Goal: Task Accomplishment & Management: Use online tool/utility

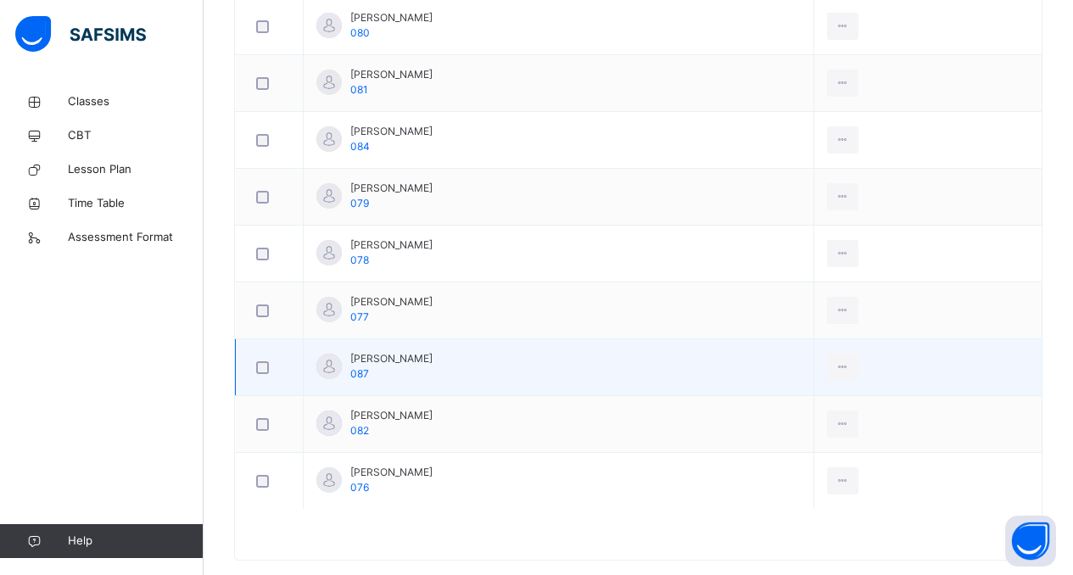
scroll to position [670, 0]
click at [850, 369] on icon at bounding box center [842, 367] width 14 height 15
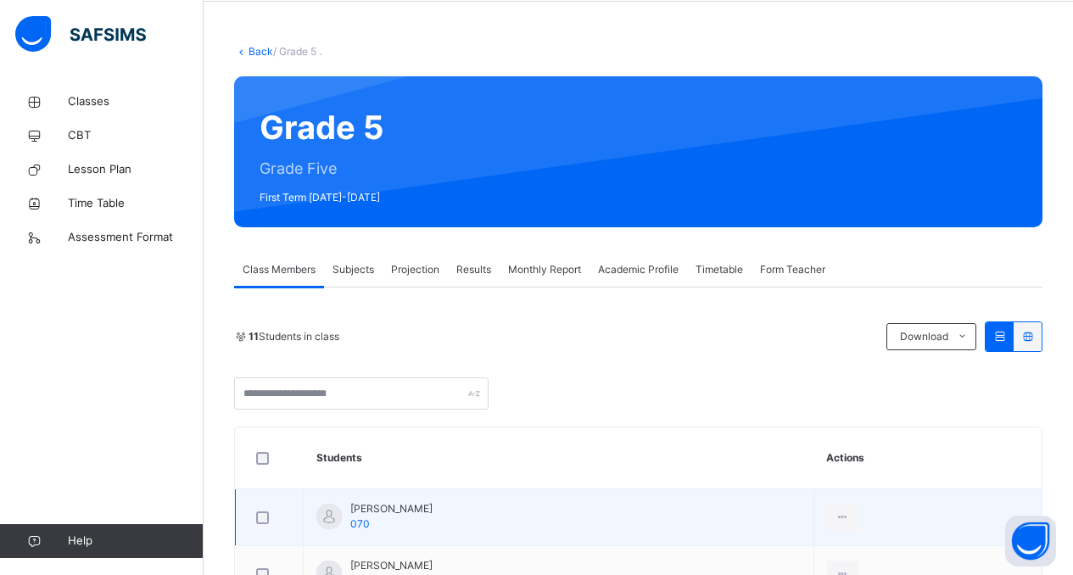
scroll to position [64, 0]
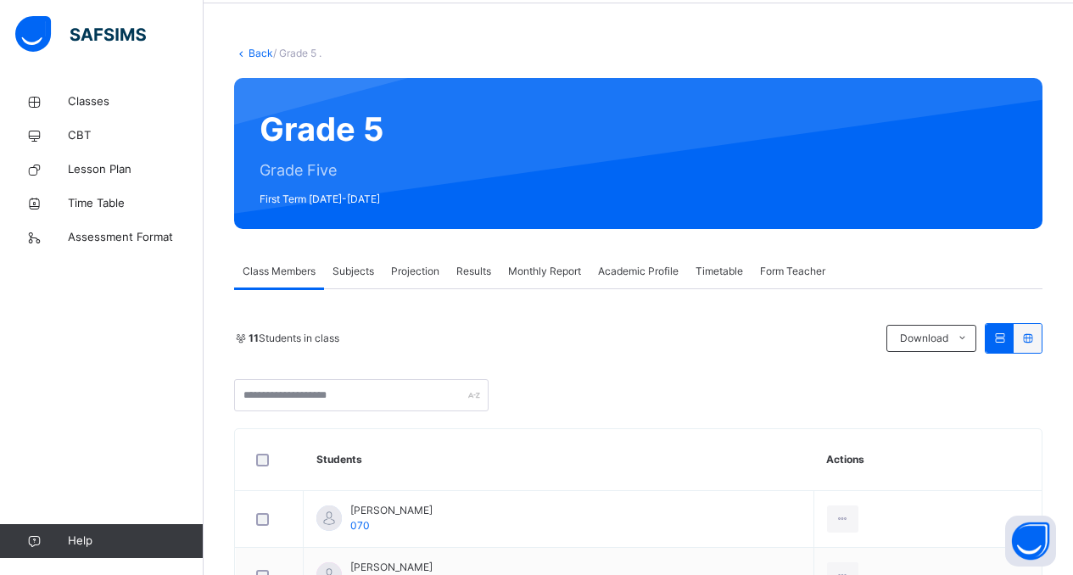
click at [791, 272] on span "Form Teacher" at bounding box center [792, 271] width 65 height 15
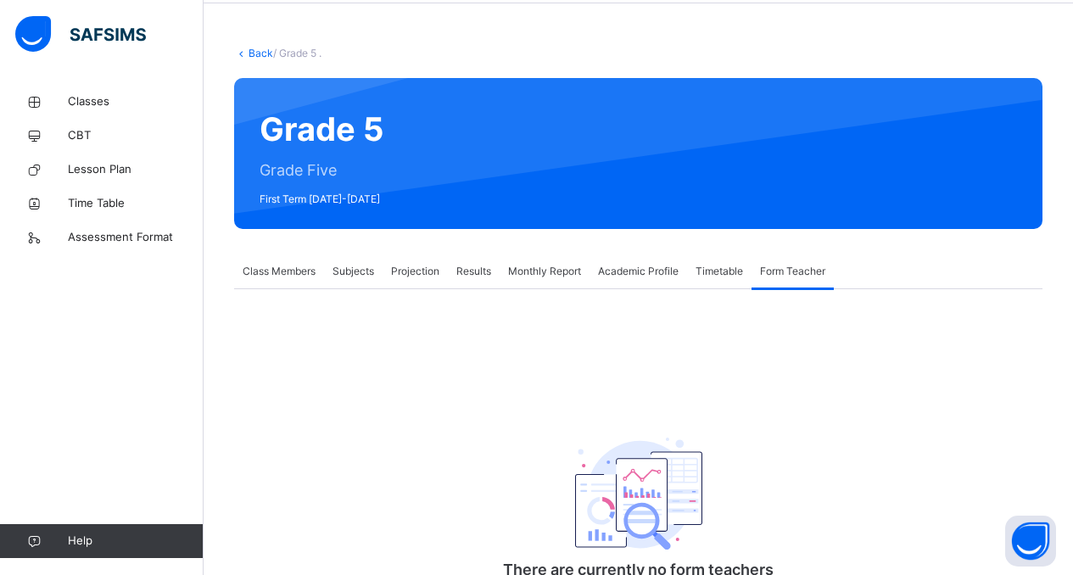
click at [720, 267] on span "Timetable" at bounding box center [718, 271] width 47 height 15
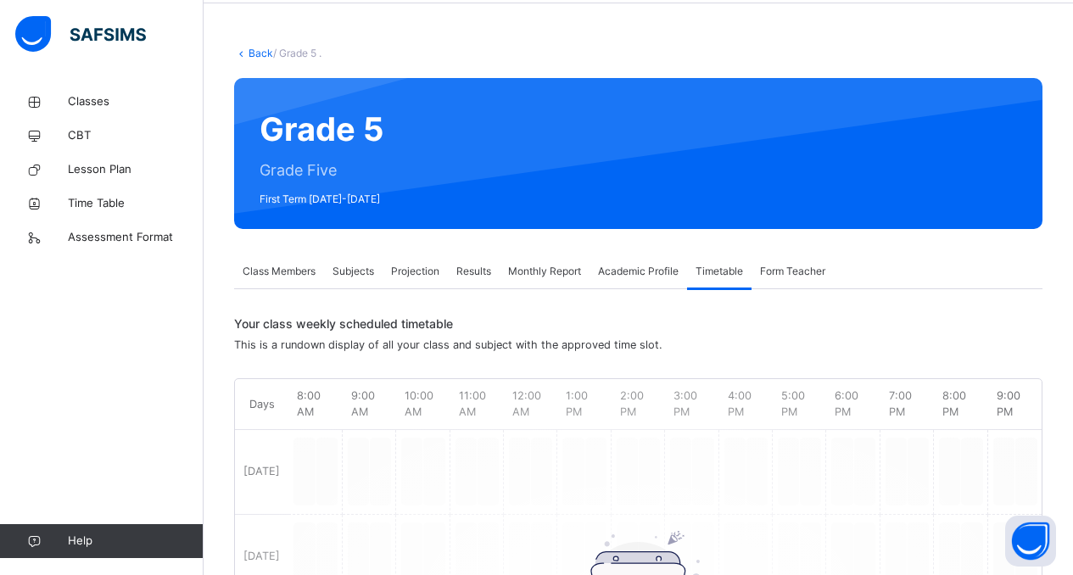
click at [639, 275] on span "Academic Profile" at bounding box center [638, 271] width 81 height 15
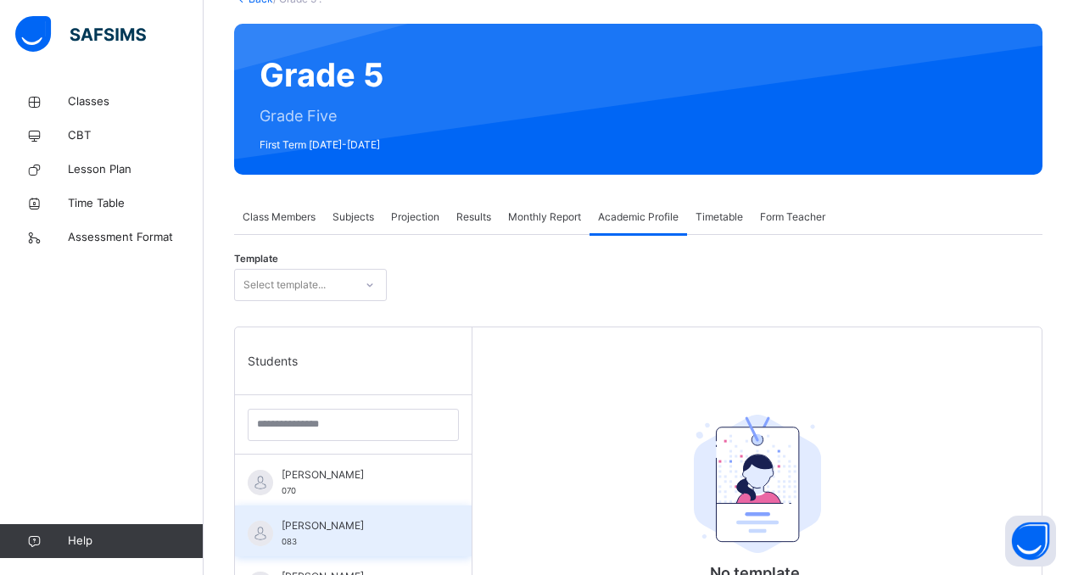
scroll to position [0, 0]
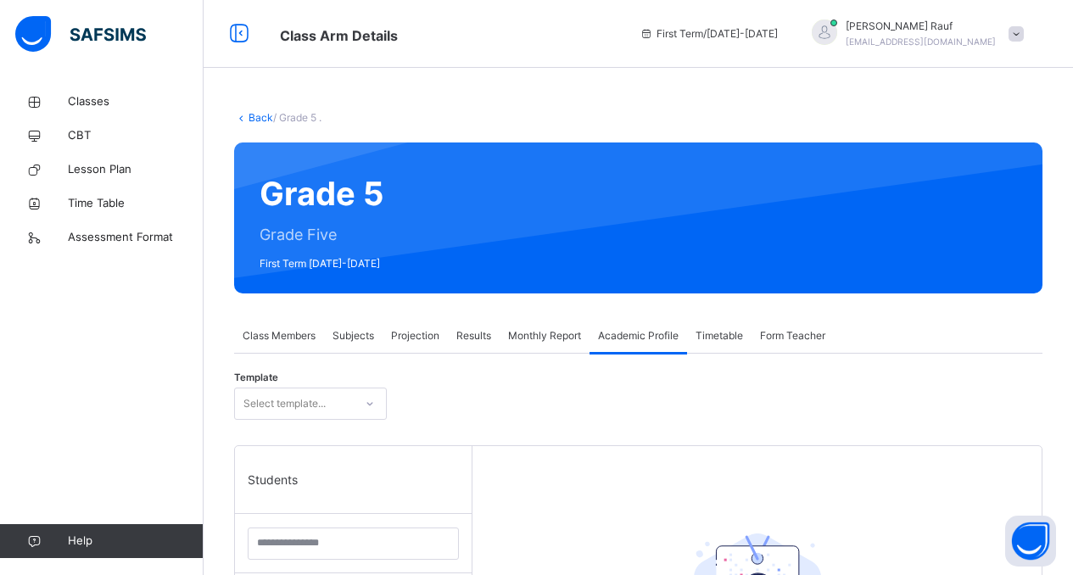
click at [533, 339] on span "Monthly Report" at bounding box center [544, 335] width 73 height 15
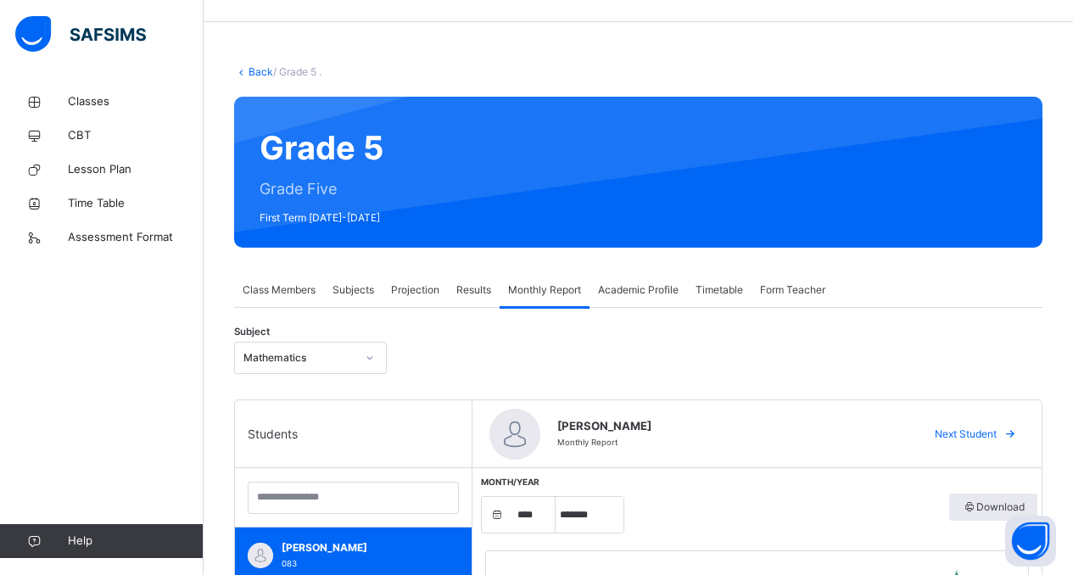
scroll to position [74, 0]
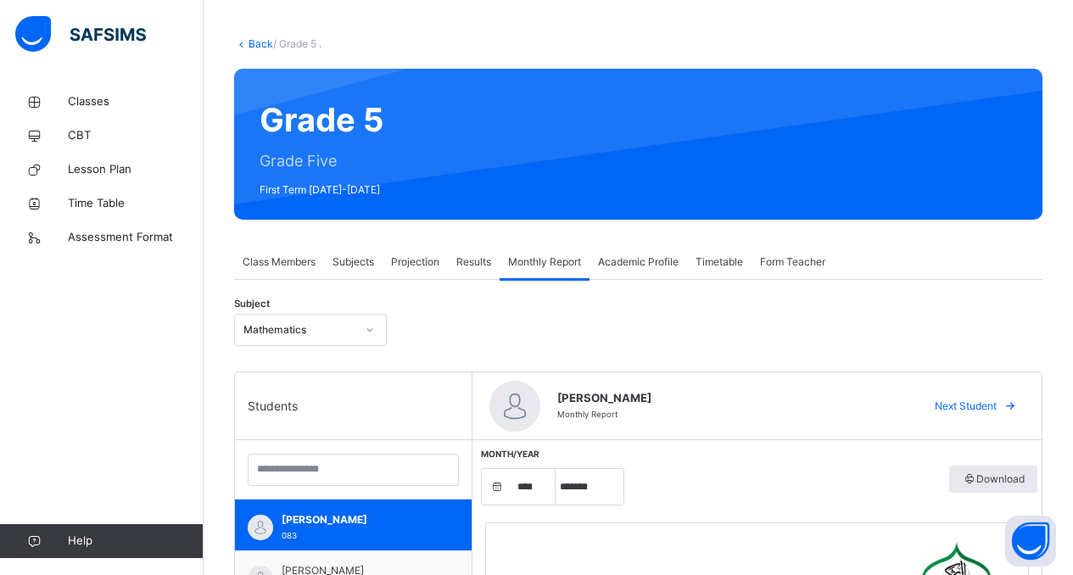
click at [485, 255] on span "Results" at bounding box center [473, 261] width 35 height 15
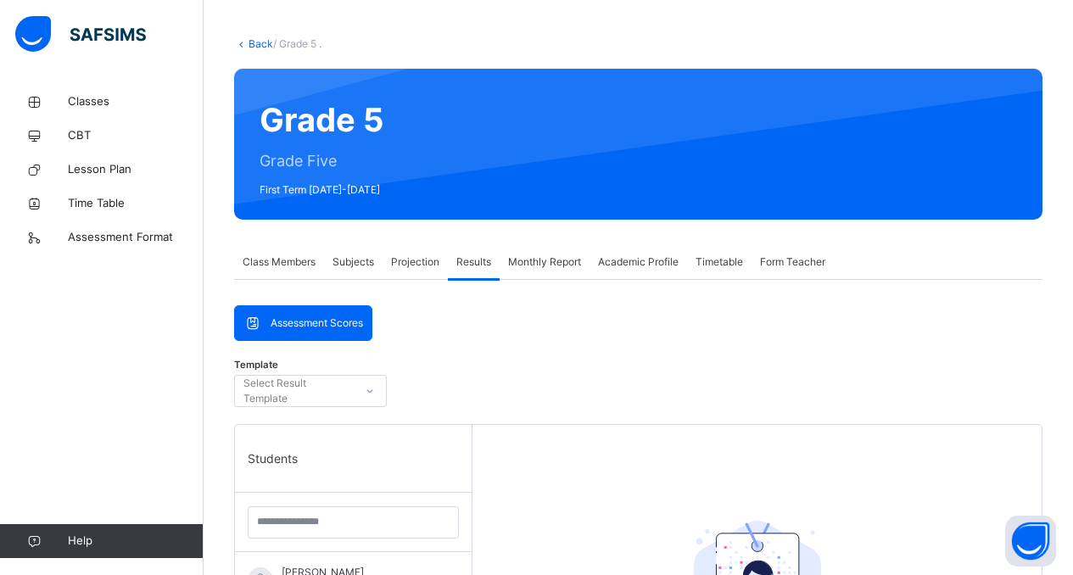
click at [421, 261] on span "Projection" at bounding box center [415, 261] width 48 height 15
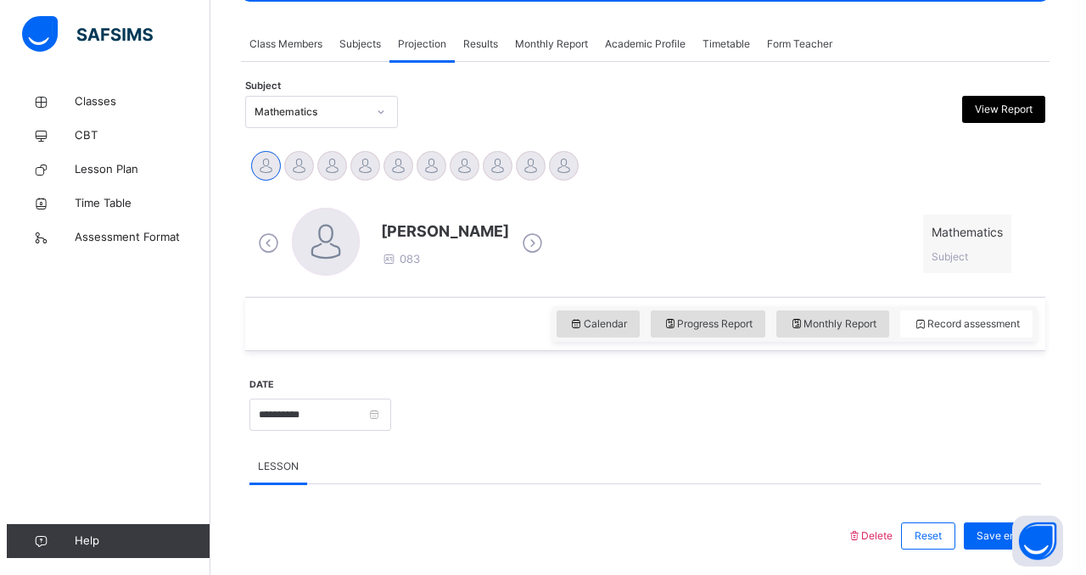
scroll to position [153, 0]
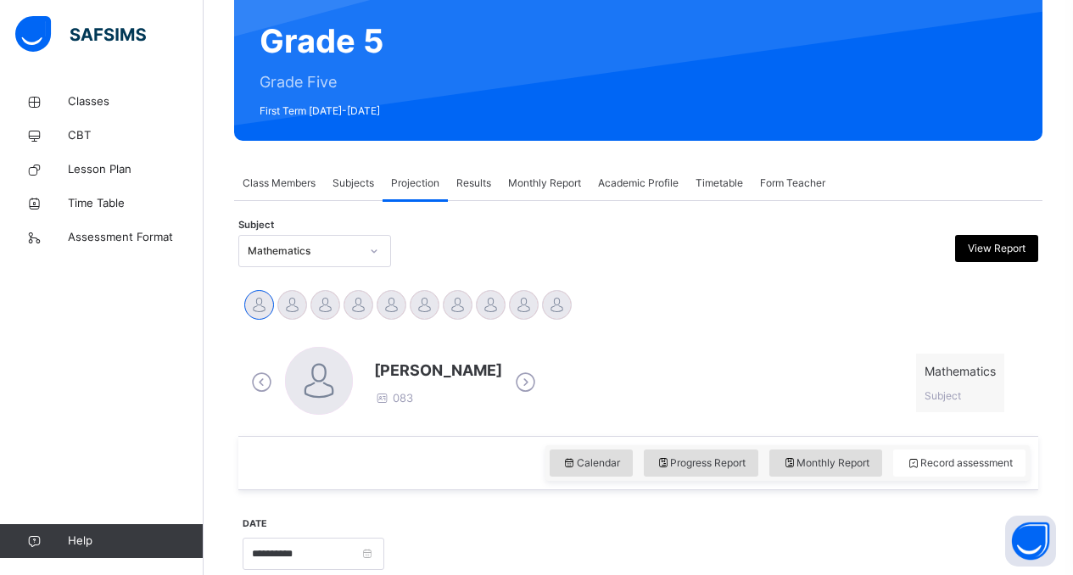
click at [349, 178] on span "Subjects" at bounding box center [353, 183] width 42 height 15
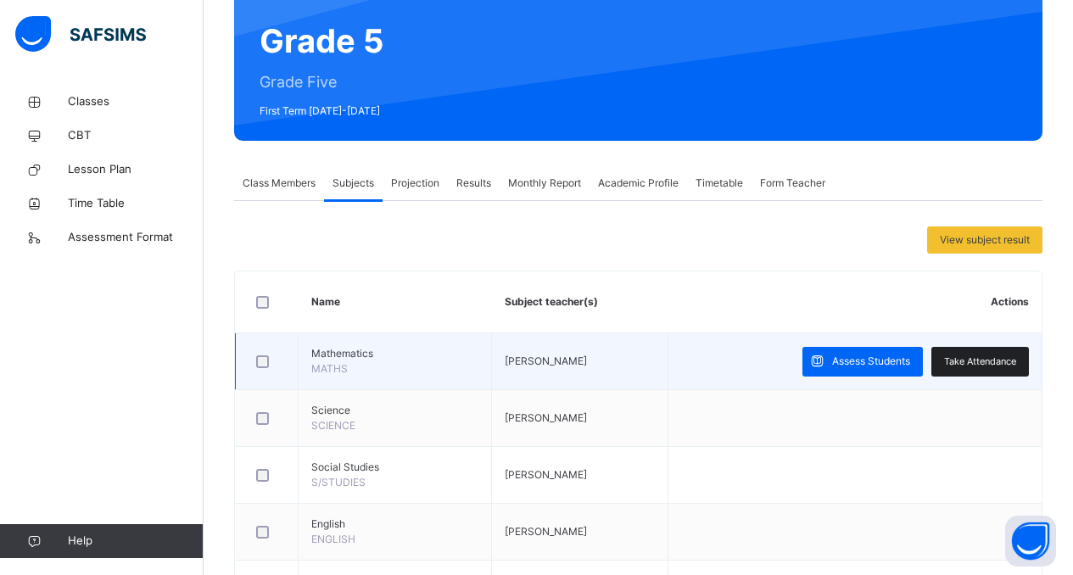
click at [981, 355] on span "Take Attendance" at bounding box center [980, 362] width 72 height 14
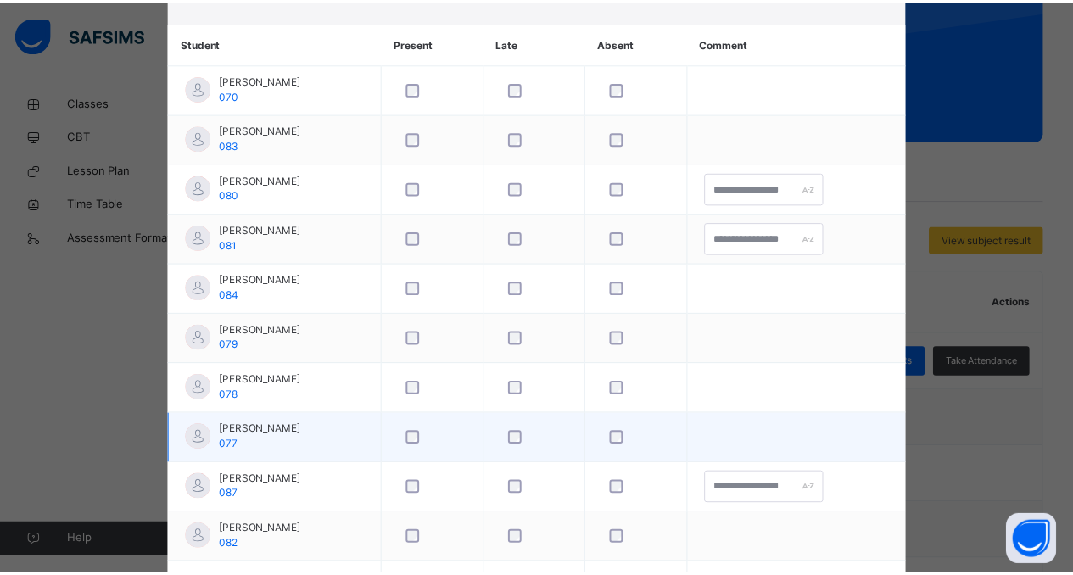
scroll to position [0, 0]
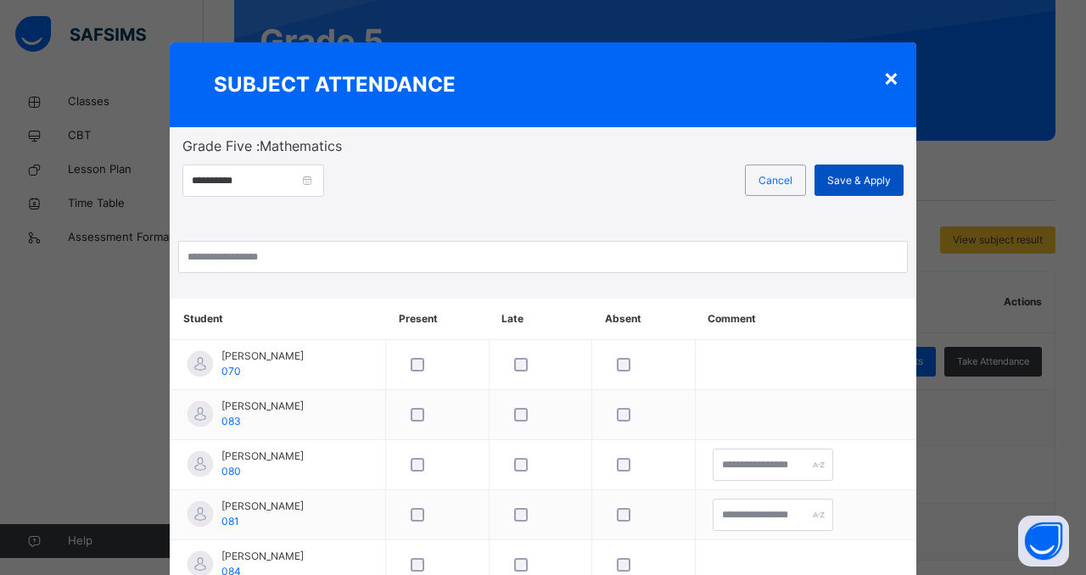
click at [845, 175] on span "Save & Apply" at bounding box center [859, 180] width 64 height 15
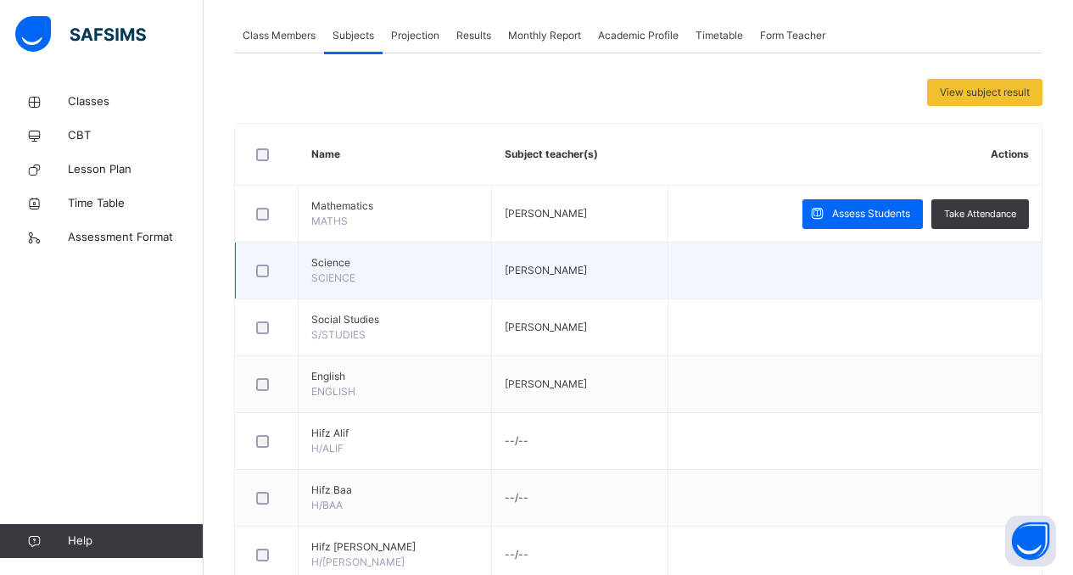
scroll to position [286, 0]
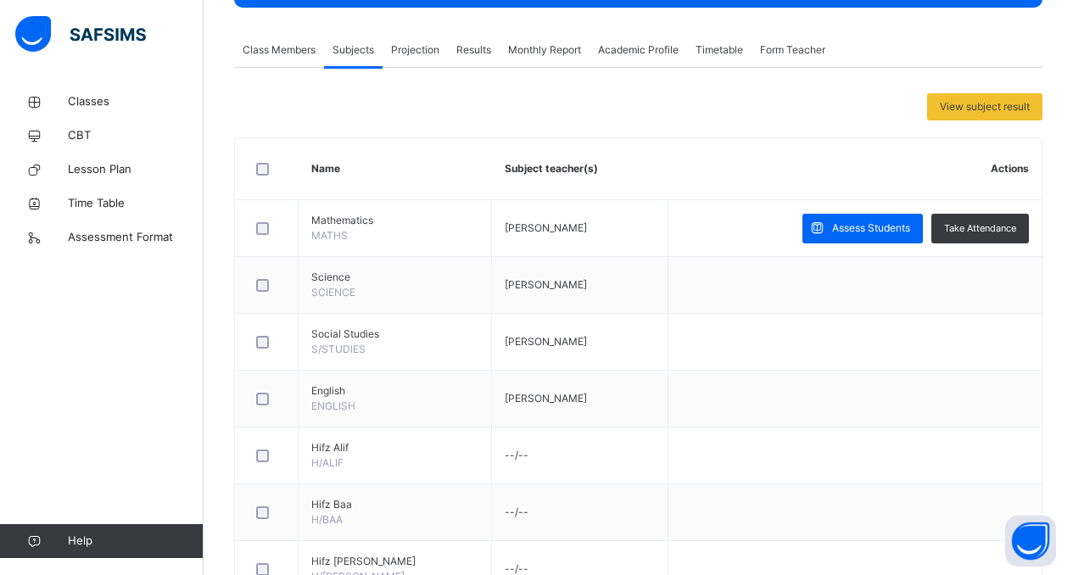
click at [281, 50] on span "Class Members" at bounding box center [279, 49] width 73 height 15
